Goal: Information Seeking & Learning: Learn about a topic

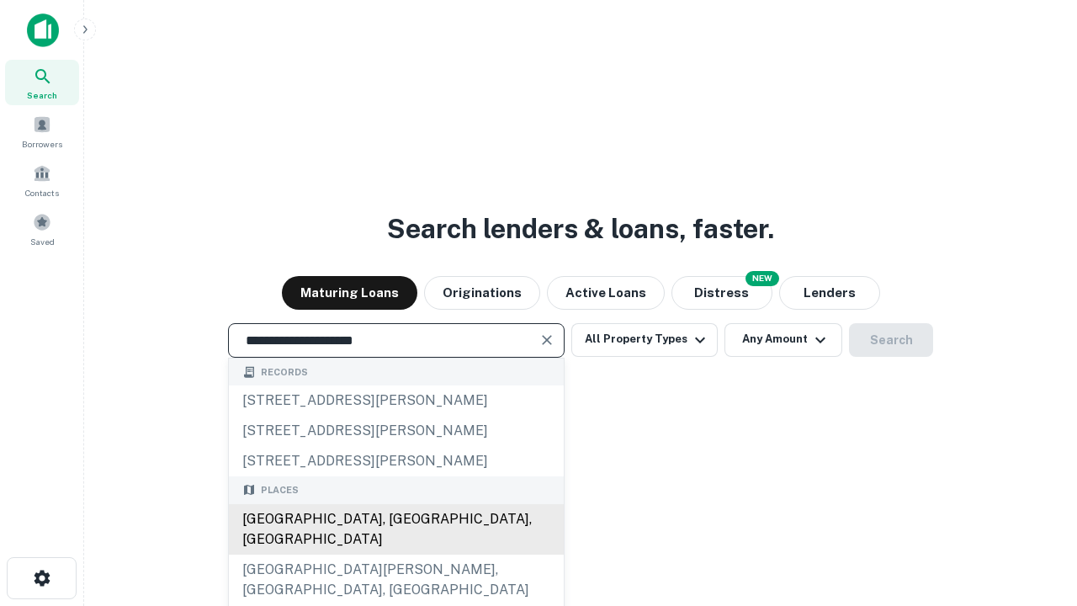
click at [395, 554] on div "[GEOGRAPHIC_DATA], [GEOGRAPHIC_DATA], [GEOGRAPHIC_DATA]" at bounding box center [396, 529] width 335 height 50
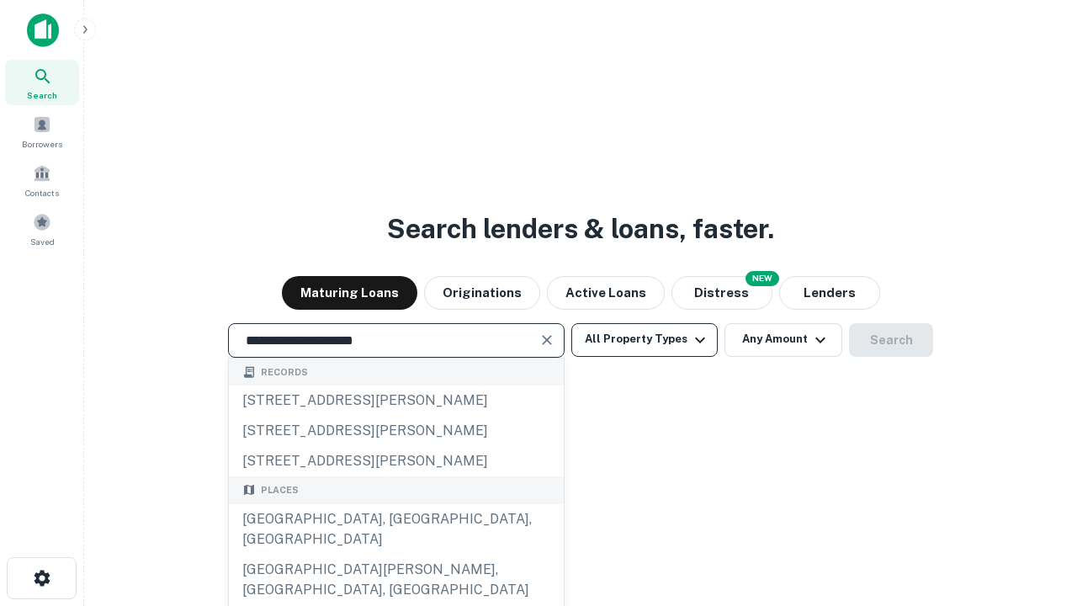
type input "**********"
click at [644, 339] on button "All Property Types" at bounding box center [644, 340] width 146 height 34
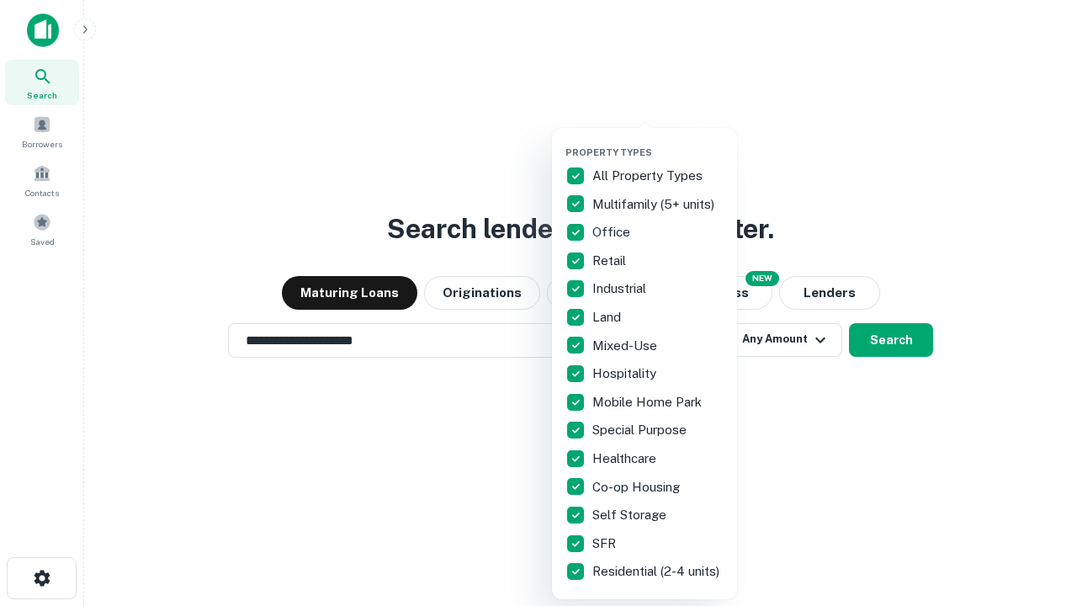
click at [658, 141] on button "button" at bounding box center [657, 141] width 185 height 1
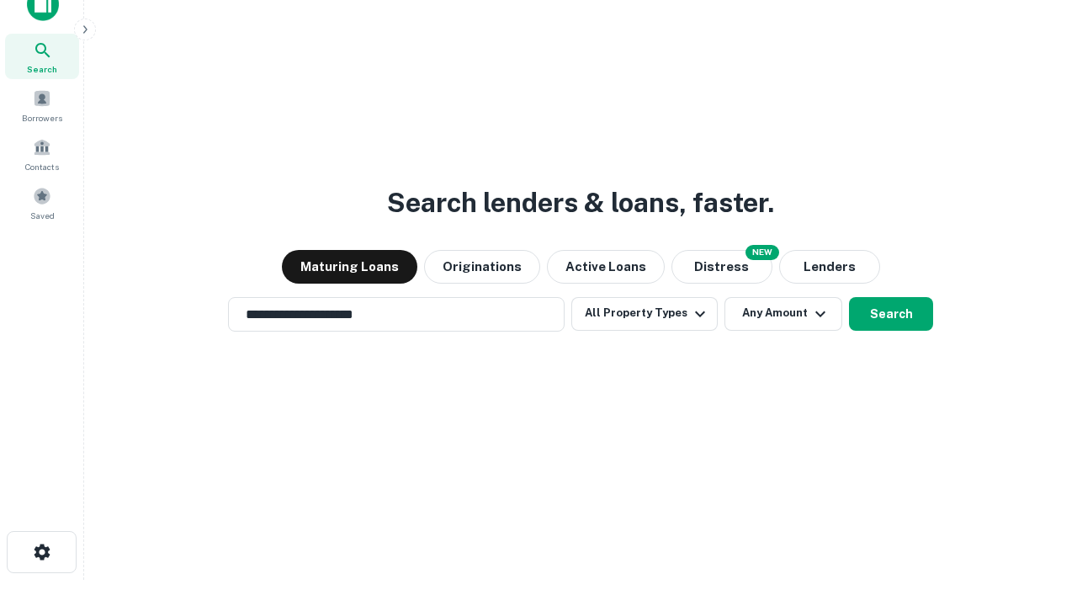
scroll to position [10, 203]
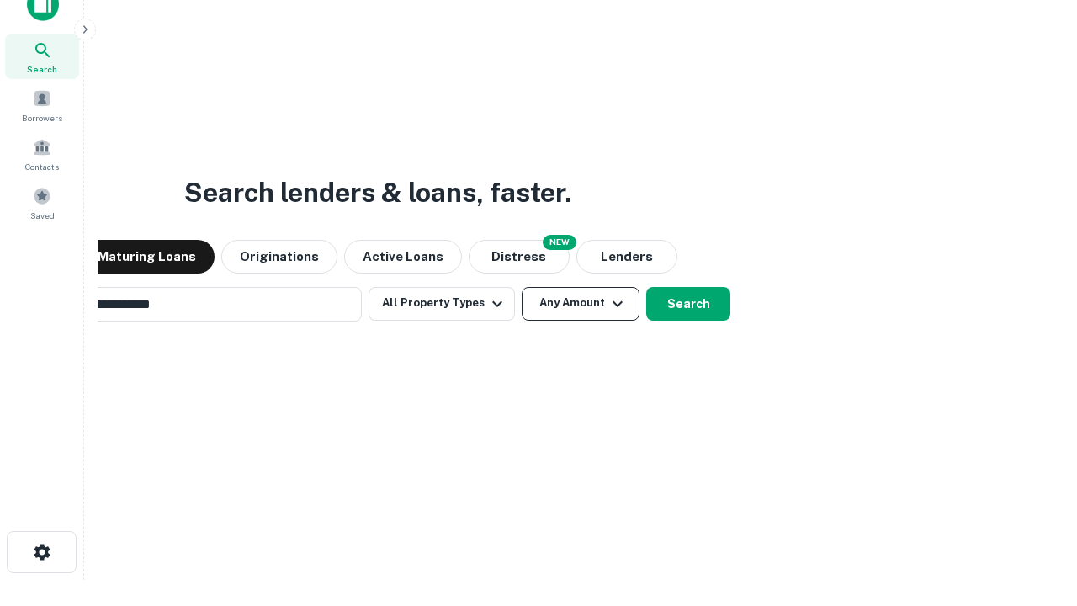
click at [521, 287] on button "Any Amount" at bounding box center [580, 304] width 118 height 34
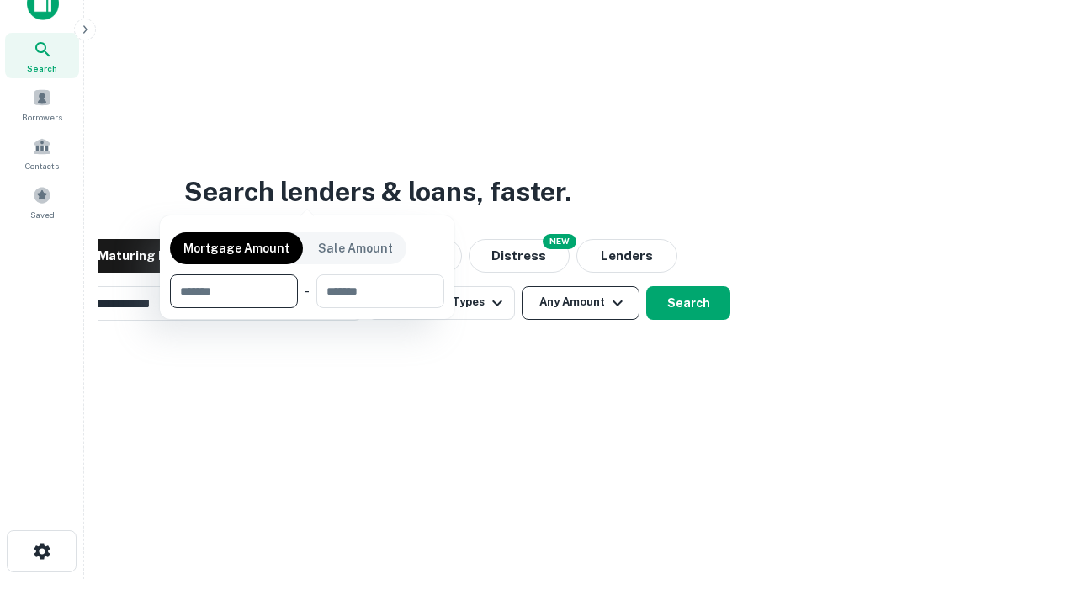
scroll to position [121, 476]
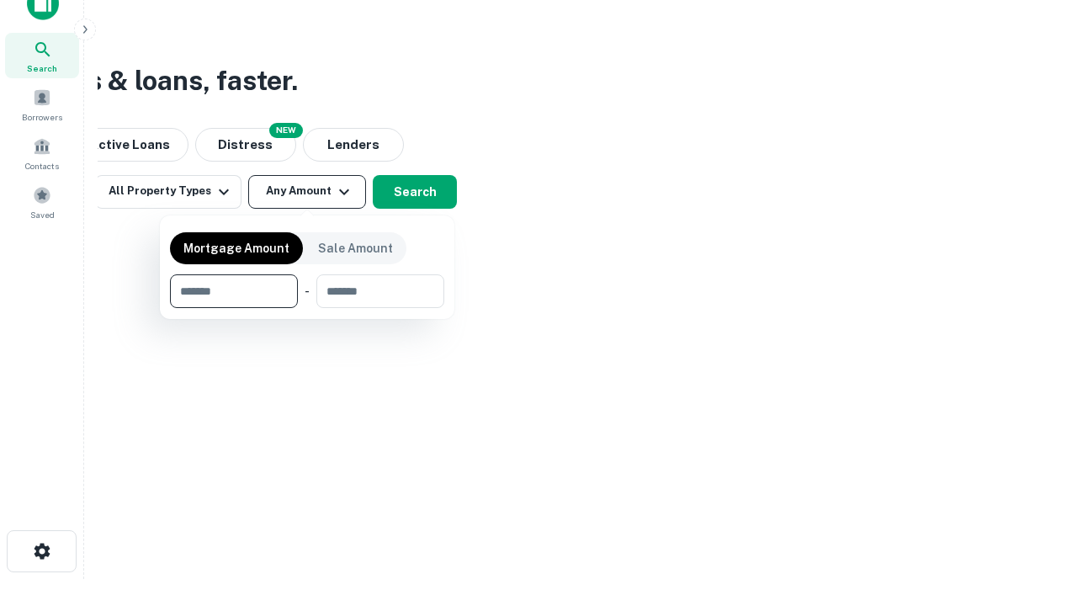
type input "*******"
click at [307, 308] on button "button" at bounding box center [307, 308] width 274 height 1
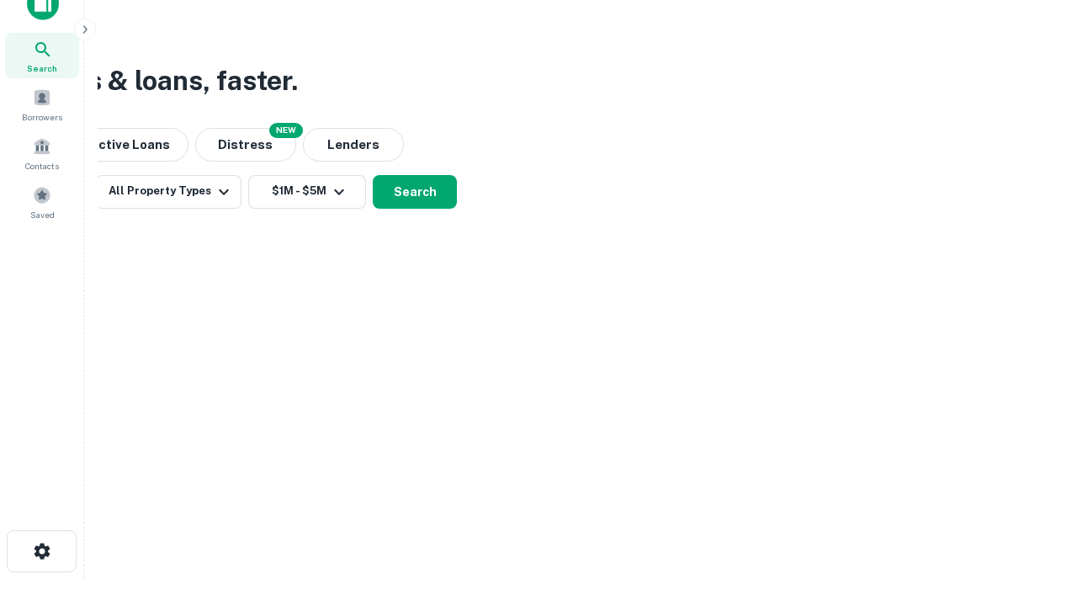
scroll to position [0, 0]
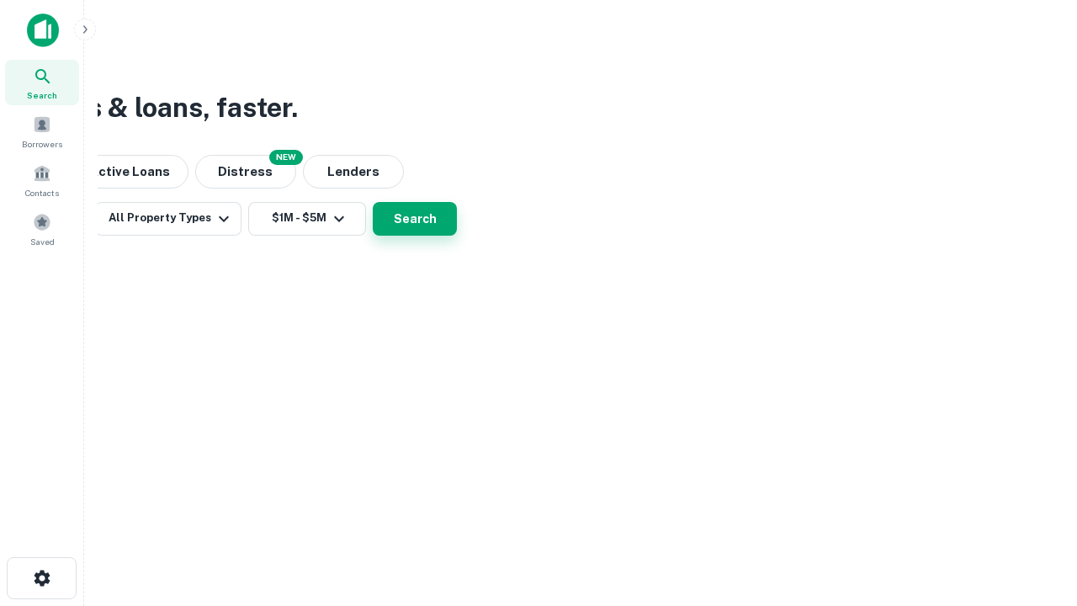
click at [457, 236] on button "Search" at bounding box center [415, 219] width 84 height 34
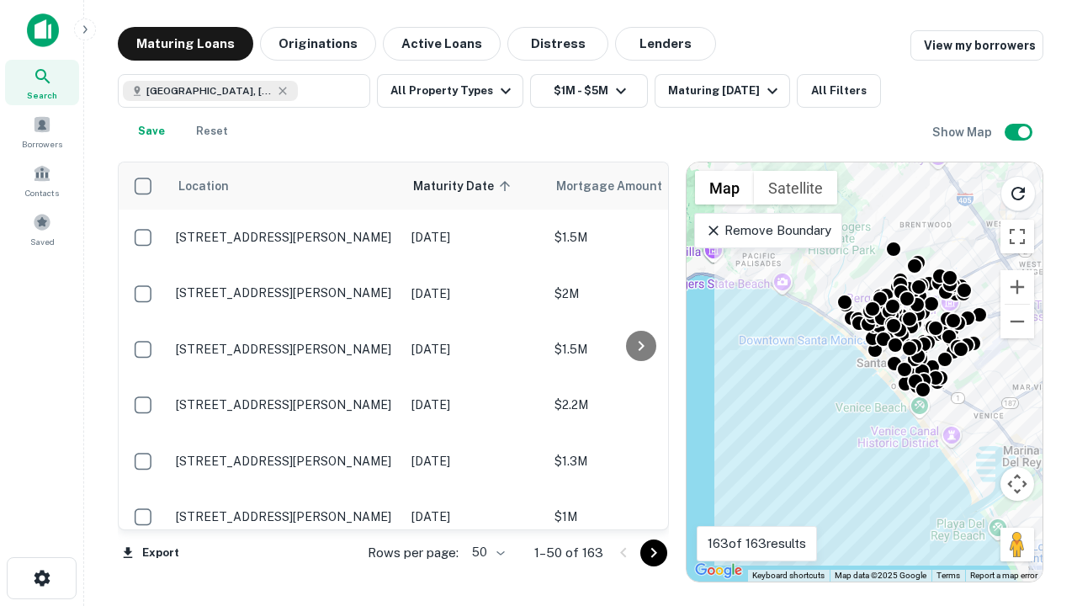
click at [485, 552] on body "Search Borrowers Contacts Saved Maturing Loans Originations Active Loans Distre…" at bounding box center [538, 303] width 1077 height 606
click at [486, 510] on li "25" at bounding box center [486, 510] width 49 height 30
